Goal: Task Accomplishment & Management: Complete application form

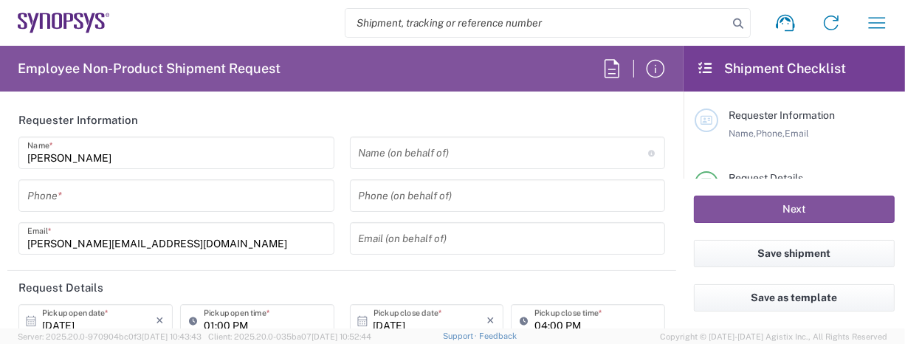
type input "Department"
type input "Delivered at Place"
type input "US01, FAC, Hillsboro 110004"
type input "United States"
type input "Oregon"
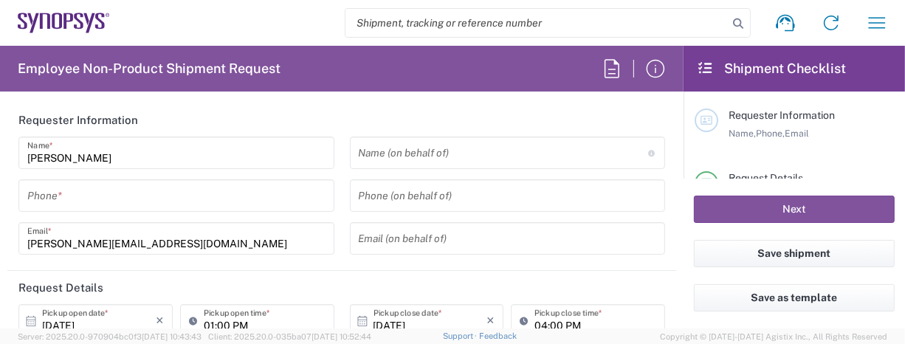
type input "United States"
type input "Hillsboro US03"
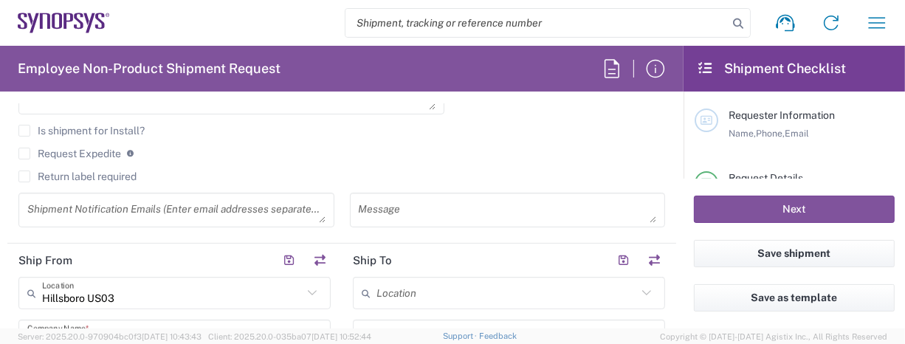
scroll to position [591, 0]
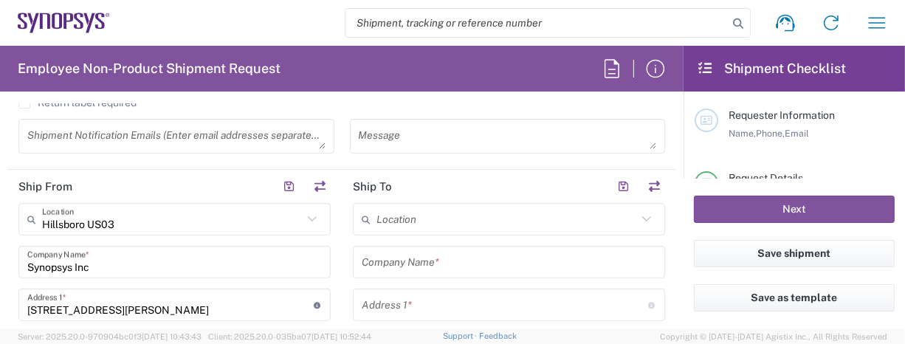
click at [470, 215] on input "text" at bounding box center [507, 220] width 261 height 26
click at [637, 216] on icon at bounding box center [646, 219] width 19 height 19
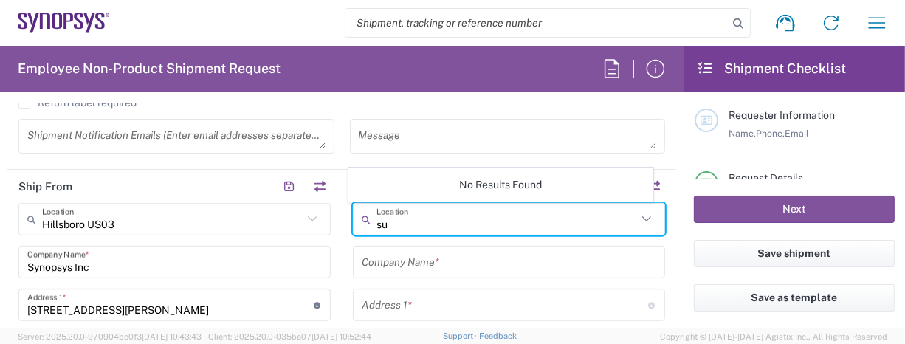
type input "s"
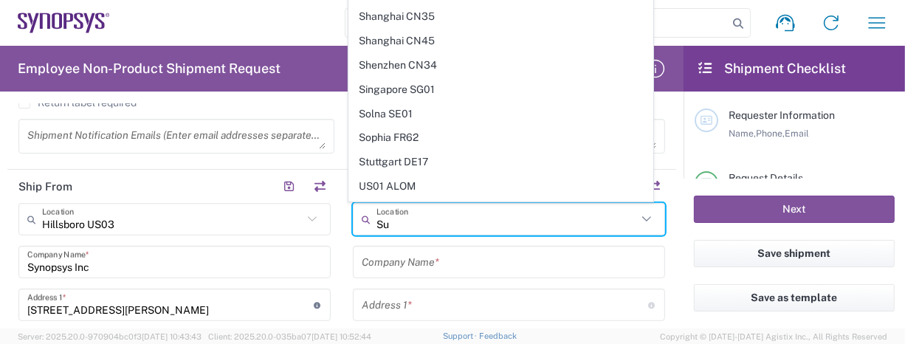
scroll to position [0, 0]
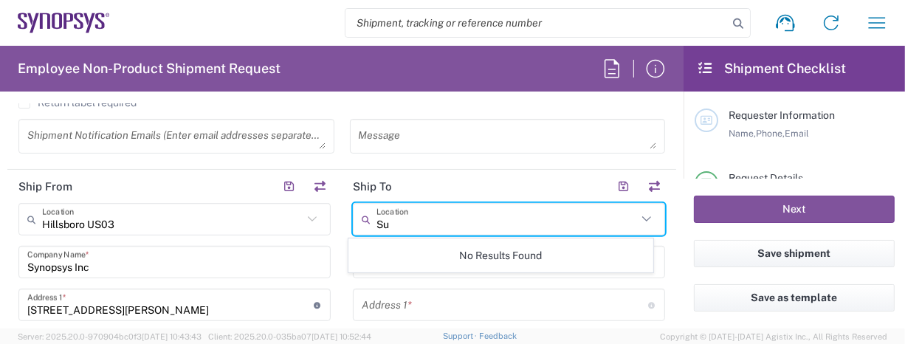
type input "S"
type input "H"
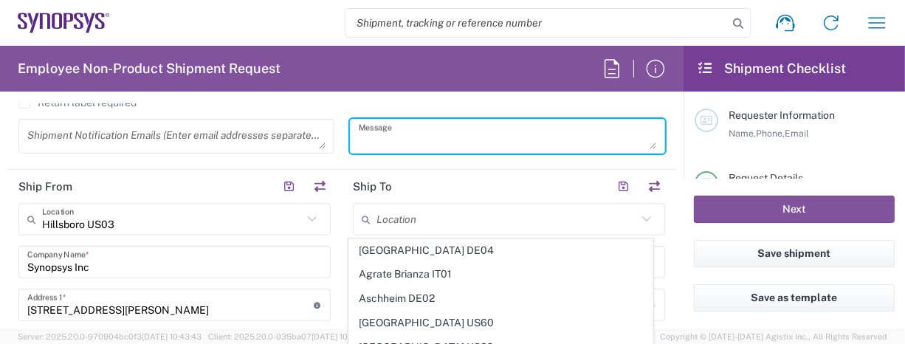
click at [421, 139] on textarea at bounding box center [508, 136] width 298 height 26
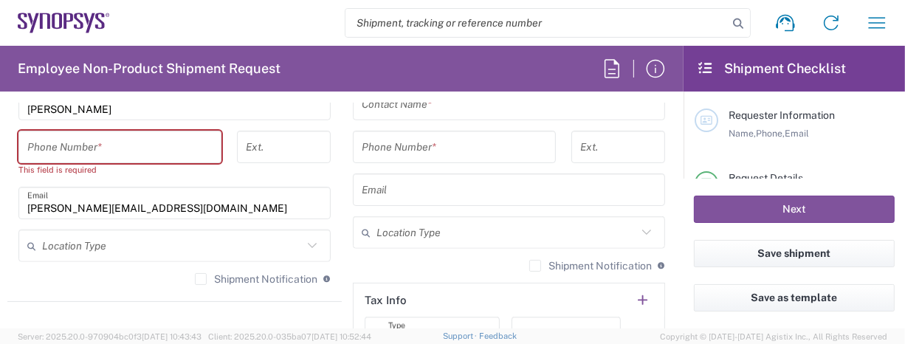
scroll to position [1034, 0]
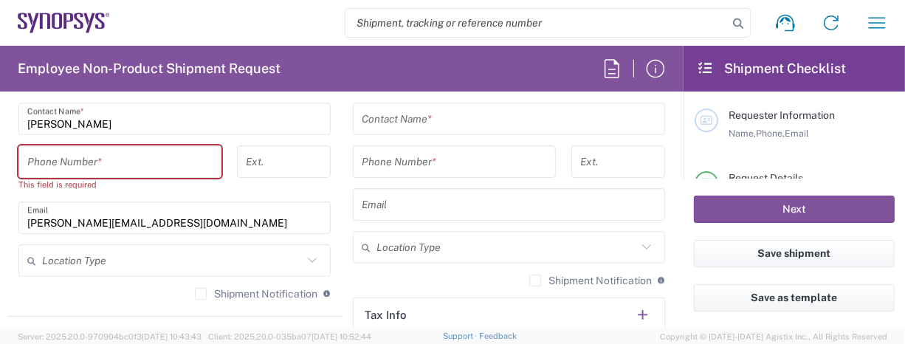
click at [179, 156] on input "tel" at bounding box center [119, 162] width 185 height 26
type input "9714203423"
type input "Synopsys Inc"
type input "7469 Draper Ave"
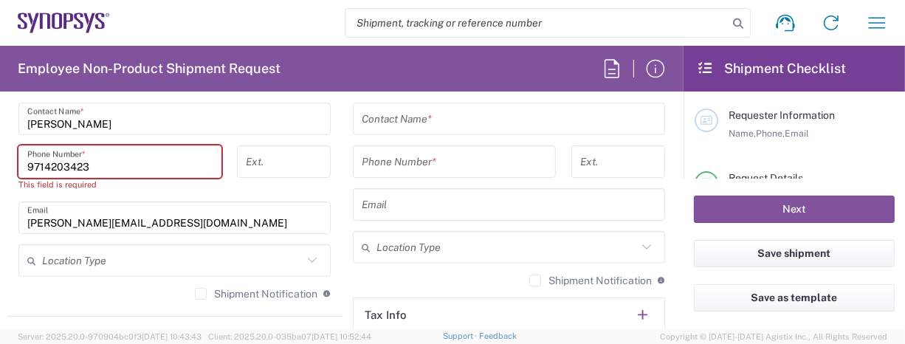
type input "La Jolla"
type input "California"
type input "92037"
type input "9714203423"
type input "annc@synopsys.com"
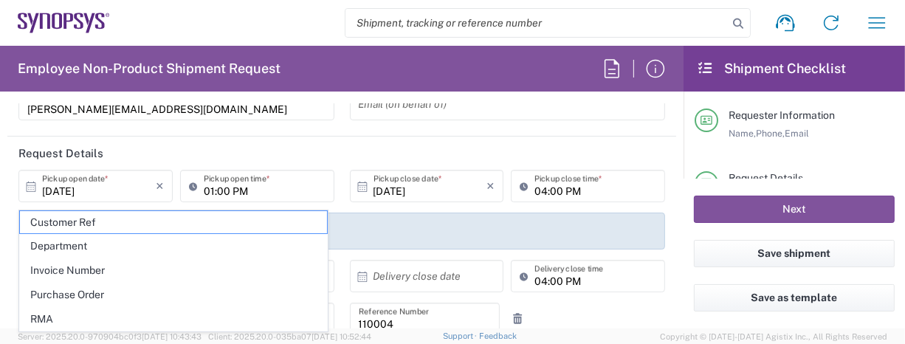
scroll to position [148, 0]
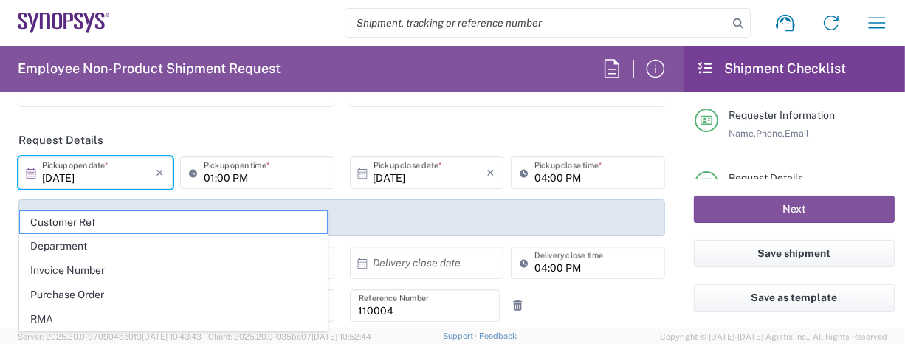
click at [127, 180] on input "10/03/2025" at bounding box center [99, 173] width 114 height 26
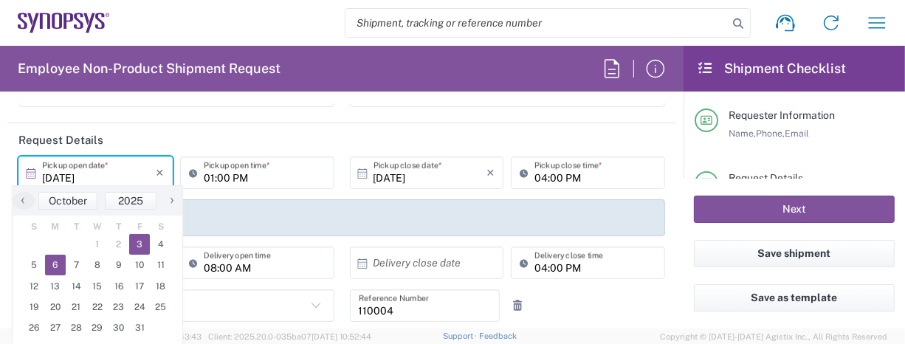
click at [58, 265] on span "6" at bounding box center [55, 265] width 21 height 21
type input "10/06/2025"
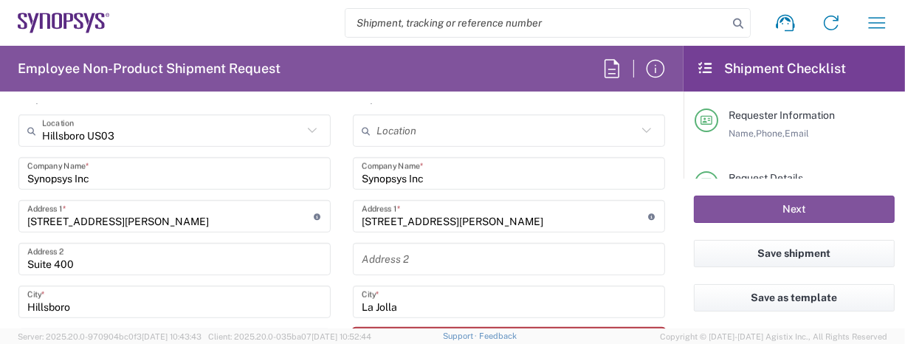
scroll to position [665, 0]
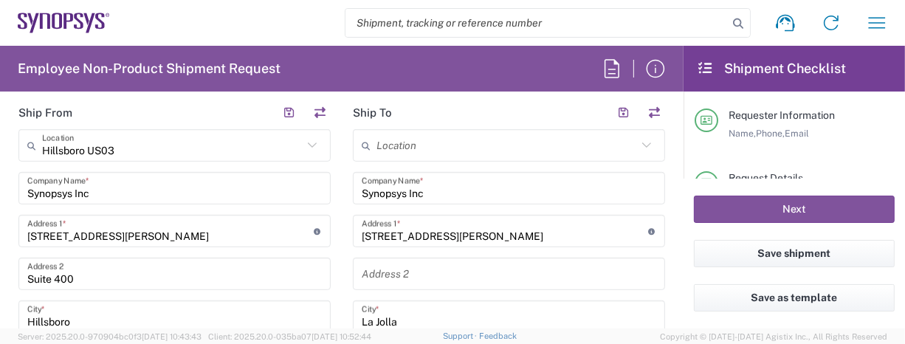
click at [482, 229] on input "7469 Draper Ave" at bounding box center [505, 232] width 287 height 26
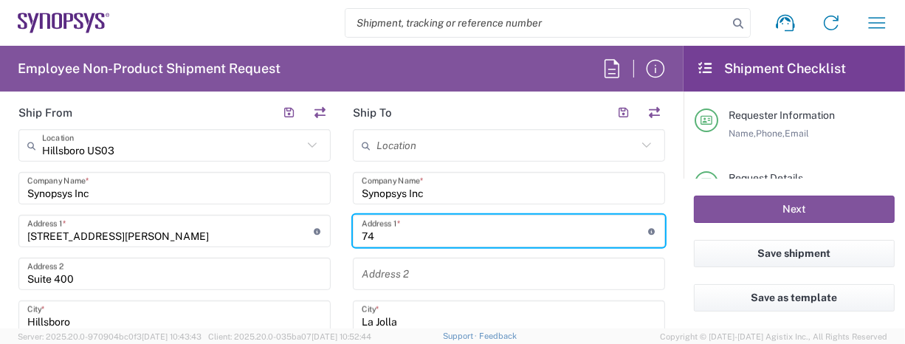
type input "7"
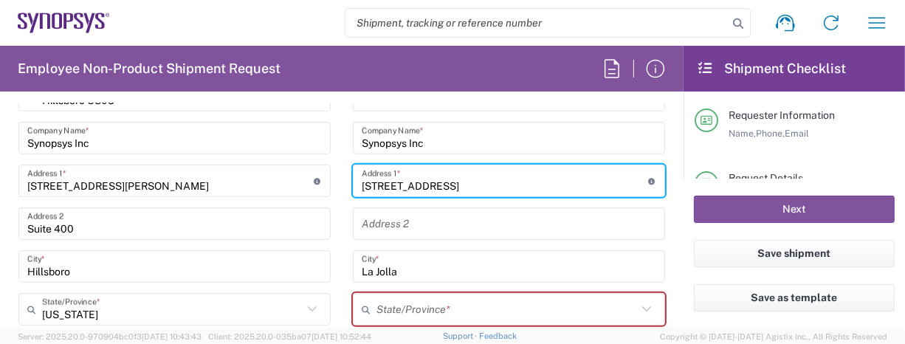
scroll to position [738, 0]
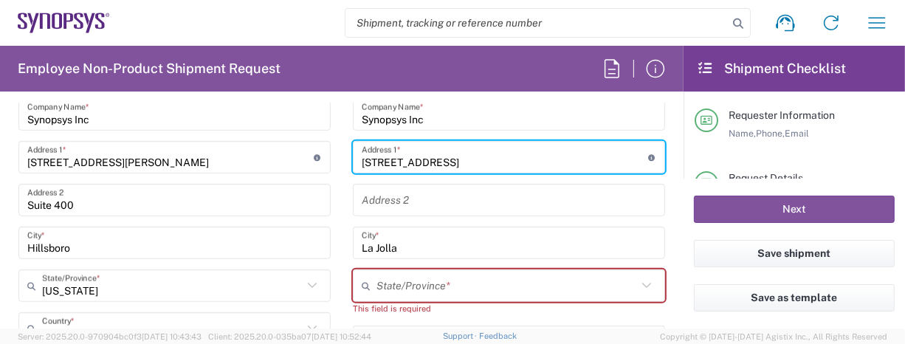
type input "675 Almanor Ave."
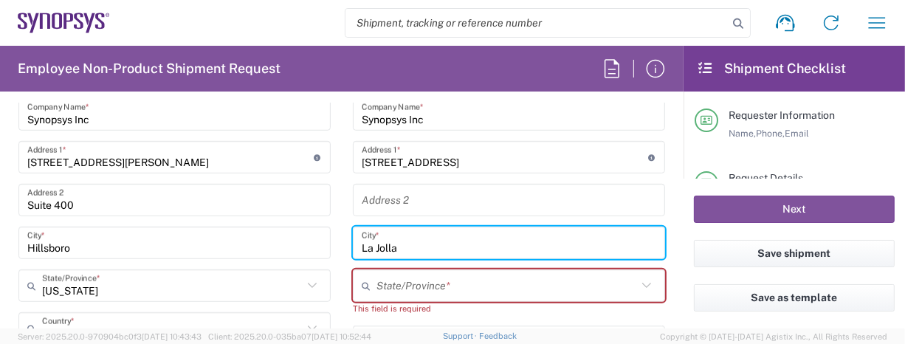
click at [442, 244] on input "La Jolla" at bounding box center [509, 243] width 295 height 26
type input "L"
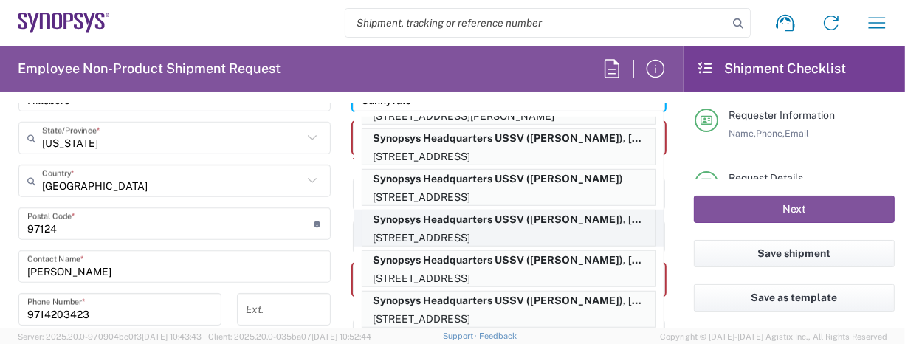
scroll to position [148, 0]
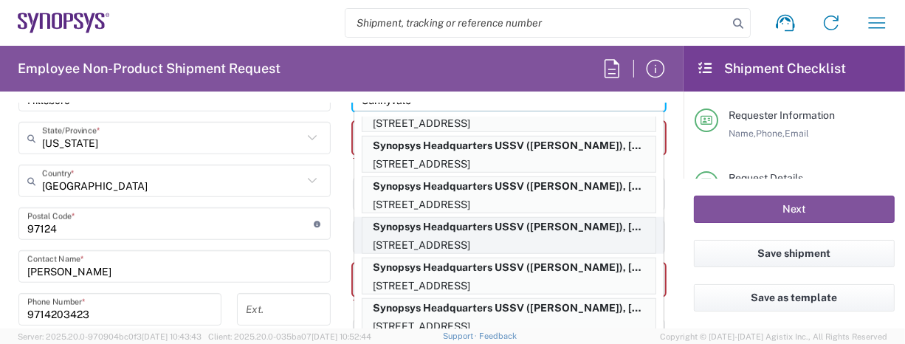
type input "Sunnyvale"
click at [429, 230] on p "Synopsys Headquarters USSV (Rafael Chacon), rafael@synopsys.com" at bounding box center [509, 227] width 293 height 18
type input "Synopsys Headquarters USSV"
type input "675 Almanor Ave"
type input "California"
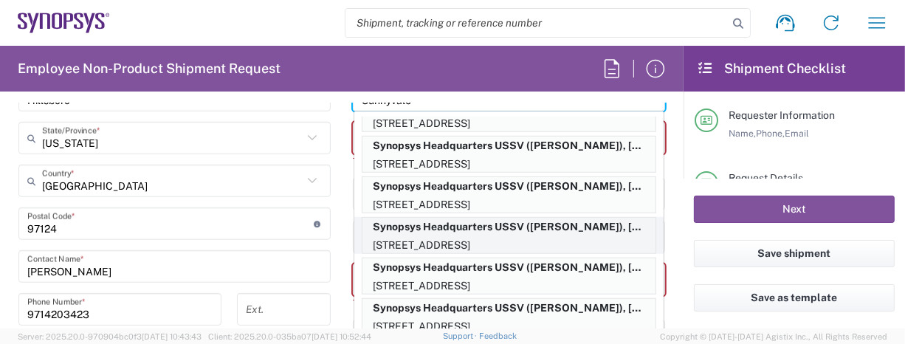
type input "94085"
type input "Rafael Chacon"
type input "650.584.5000"
type input "rafael@synopsys.com"
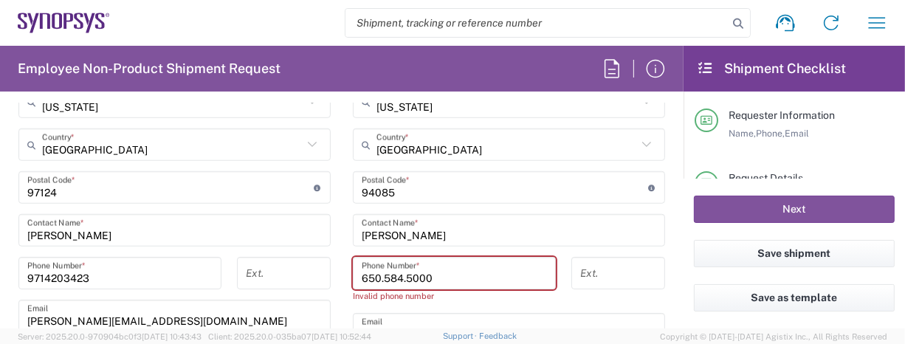
scroll to position [938, 0]
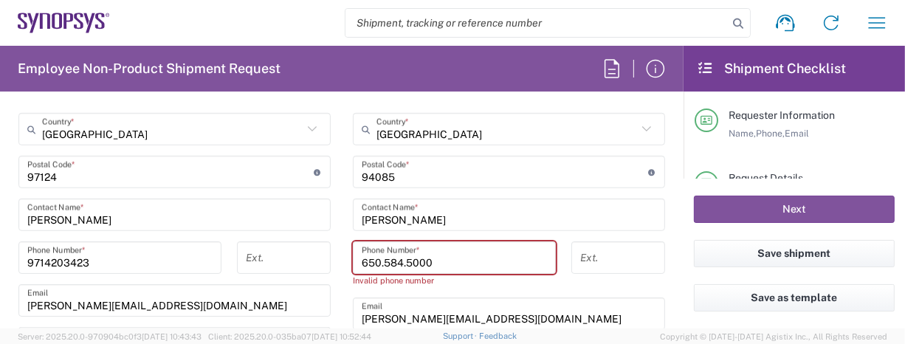
click at [458, 258] on input "650.584.5000" at bounding box center [454, 258] width 185 height 26
drag, startPoint x: 379, startPoint y: 258, endPoint x: 392, endPoint y: 257, distance: 13.3
click at [379, 258] on input "650.584.5000" at bounding box center [454, 258] width 185 height 26
click at [399, 261] on input "650584.5000" at bounding box center [454, 258] width 185 height 26
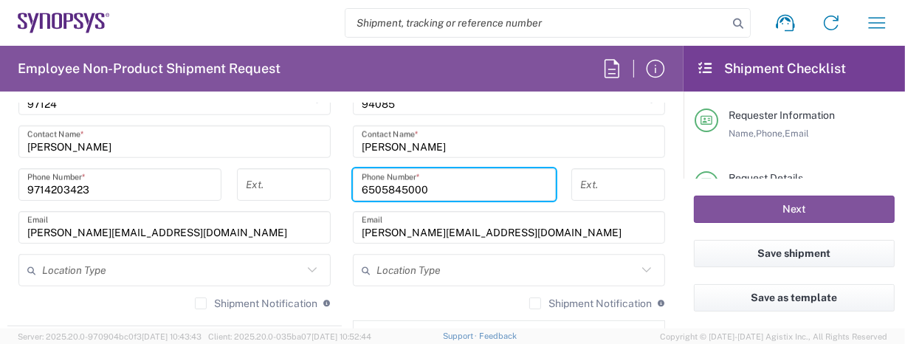
scroll to position [1086, 0]
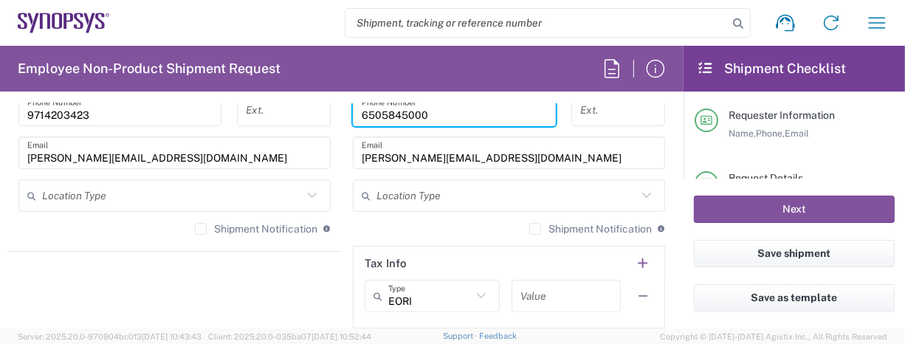
type input "6505845000"
click at [464, 196] on input "text" at bounding box center [507, 196] width 261 height 26
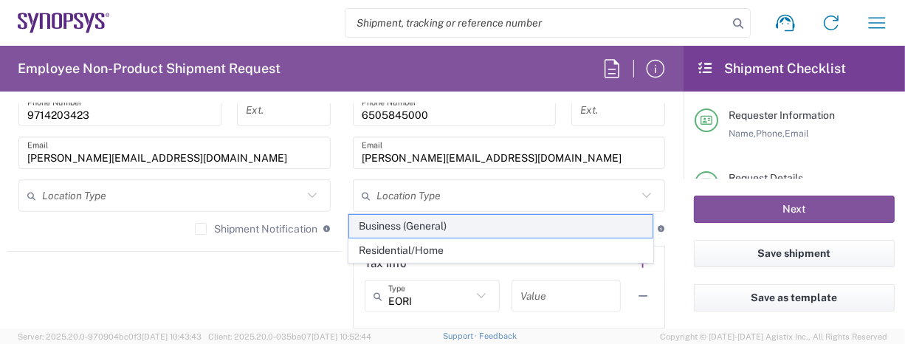
click at [388, 227] on span "Business (General)" at bounding box center [501, 226] width 304 height 23
type input "Business (General)"
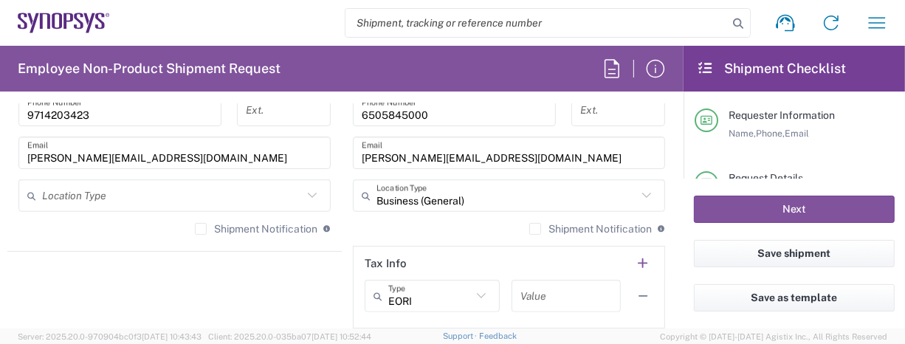
click at [131, 199] on input "text" at bounding box center [172, 196] width 261 height 26
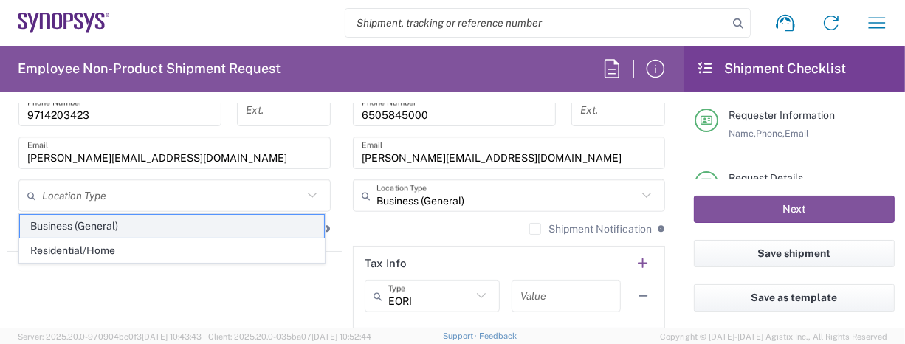
click at [123, 230] on span "Business (General)" at bounding box center [172, 226] width 304 height 23
type input "Business (General)"
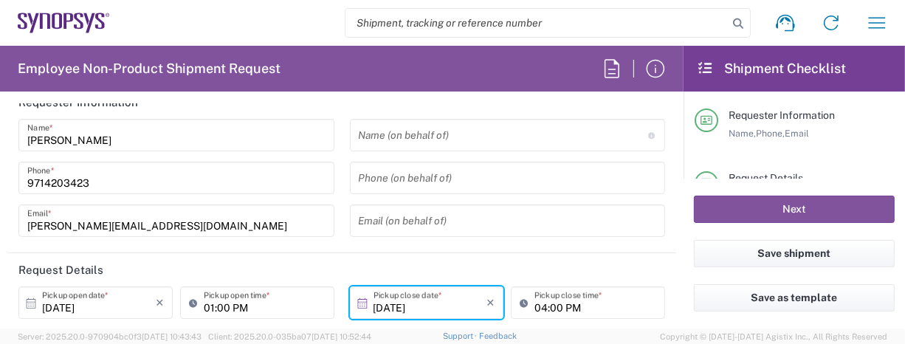
scroll to position [0, 0]
